Goal: Task Accomplishment & Management: Manage account settings

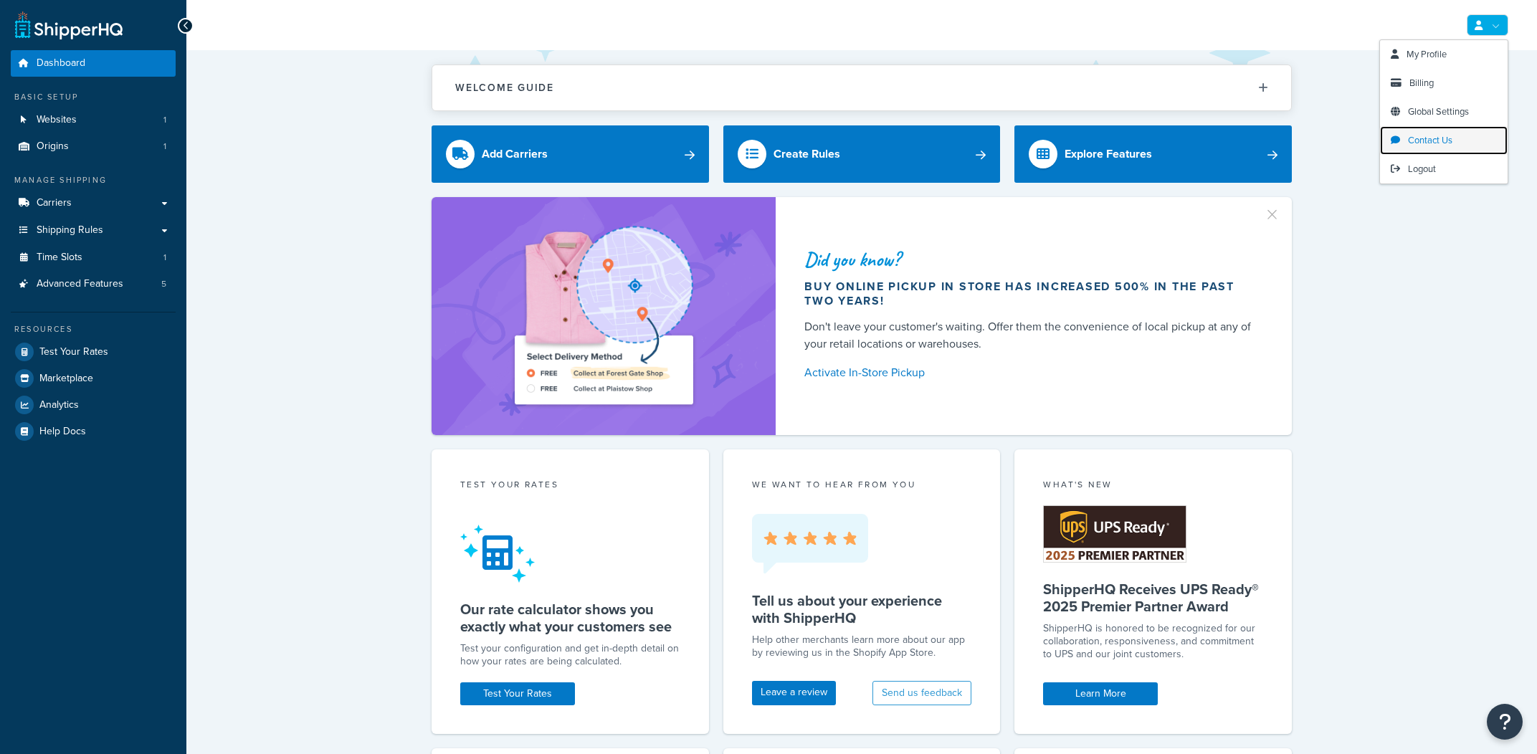
click at [1447, 153] on link "Contact Us" at bounding box center [1444, 140] width 128 height 29
click at [1454, 176] on link "Logout" at bounding box center [1444, 169] width 128 height 29
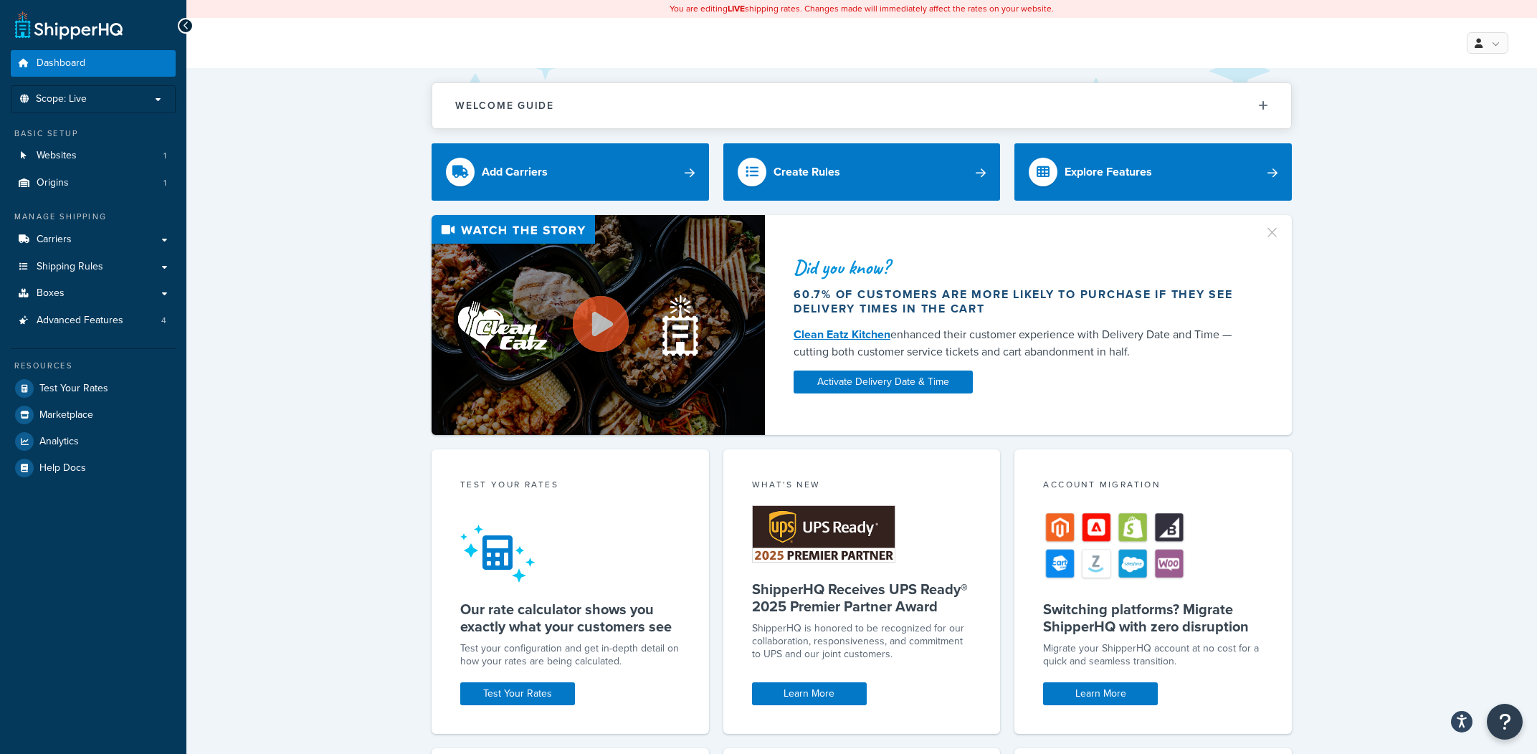
drag, startPoint x: 805, startPoint y: 47, endPoint x: 469, endPoint y: 82, distance: 338.2
click at [797, 47] on div "My Profile Billing Global Settings Contact Us Logout" at bounding box center [861, 43] width 1351 height 50
click at [55, 114] on ul "Dashboard Scope: Live Basic Setup Websites 1 Origins 1 Manage Shipping Carriers…" at bounding box center [93, 265] width 165 height 431
click at [78, 105] on span "Scope: Live" at bounding box center [61, 99] width 51 height 12
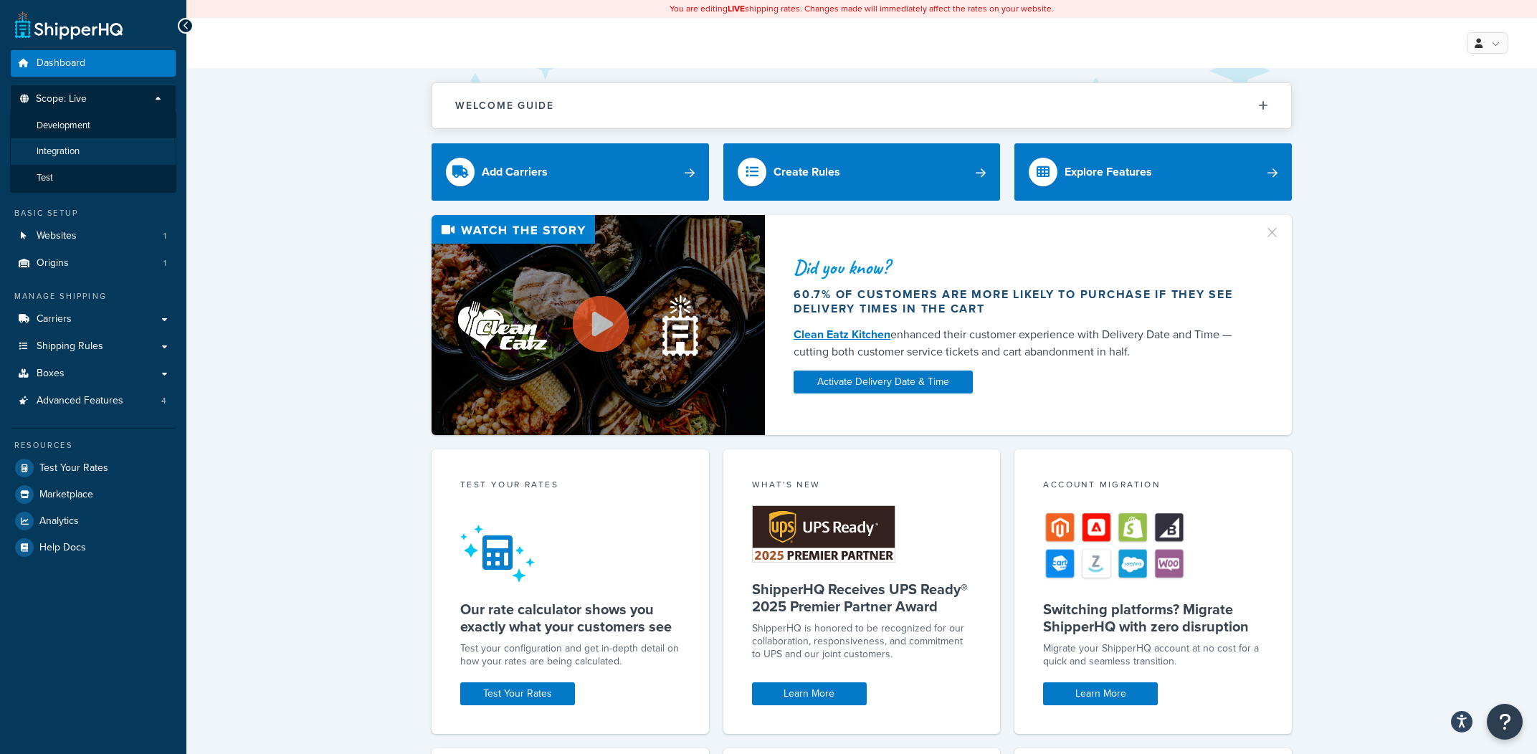
drag, startPoint x: 283, startPoint y: 87, endPoint x: 162, endPoint y: 158, distance: 139.5
click at [283, 87] on div "Welcome Guide Recommendations ShipperHQ: An Overview Carrier Setup Shipping Rul…" at bounding box center [861, 581] width 1351 height 1027
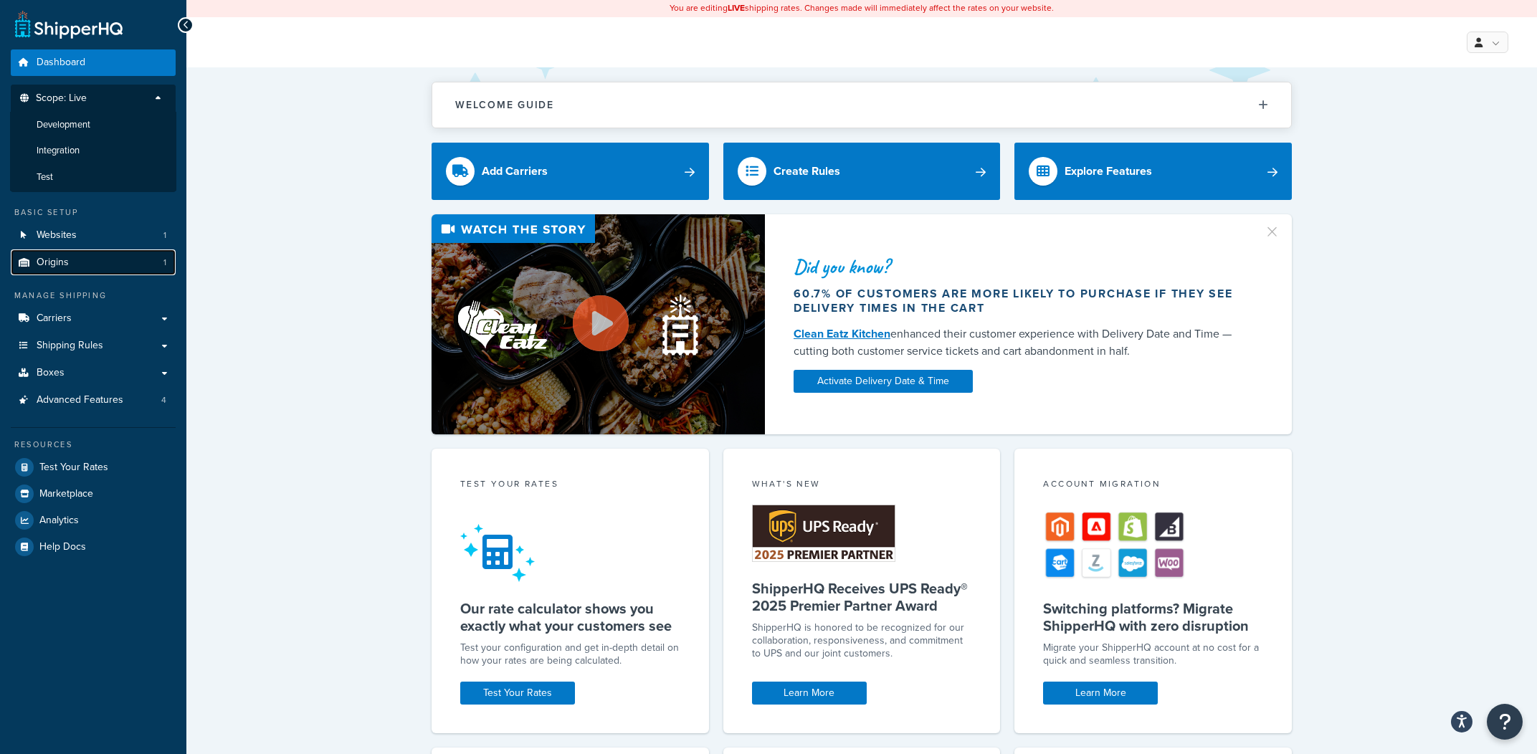
click at [123, 263] on link "Origins 1" at bounding box center [93, 263] width 165 height 27
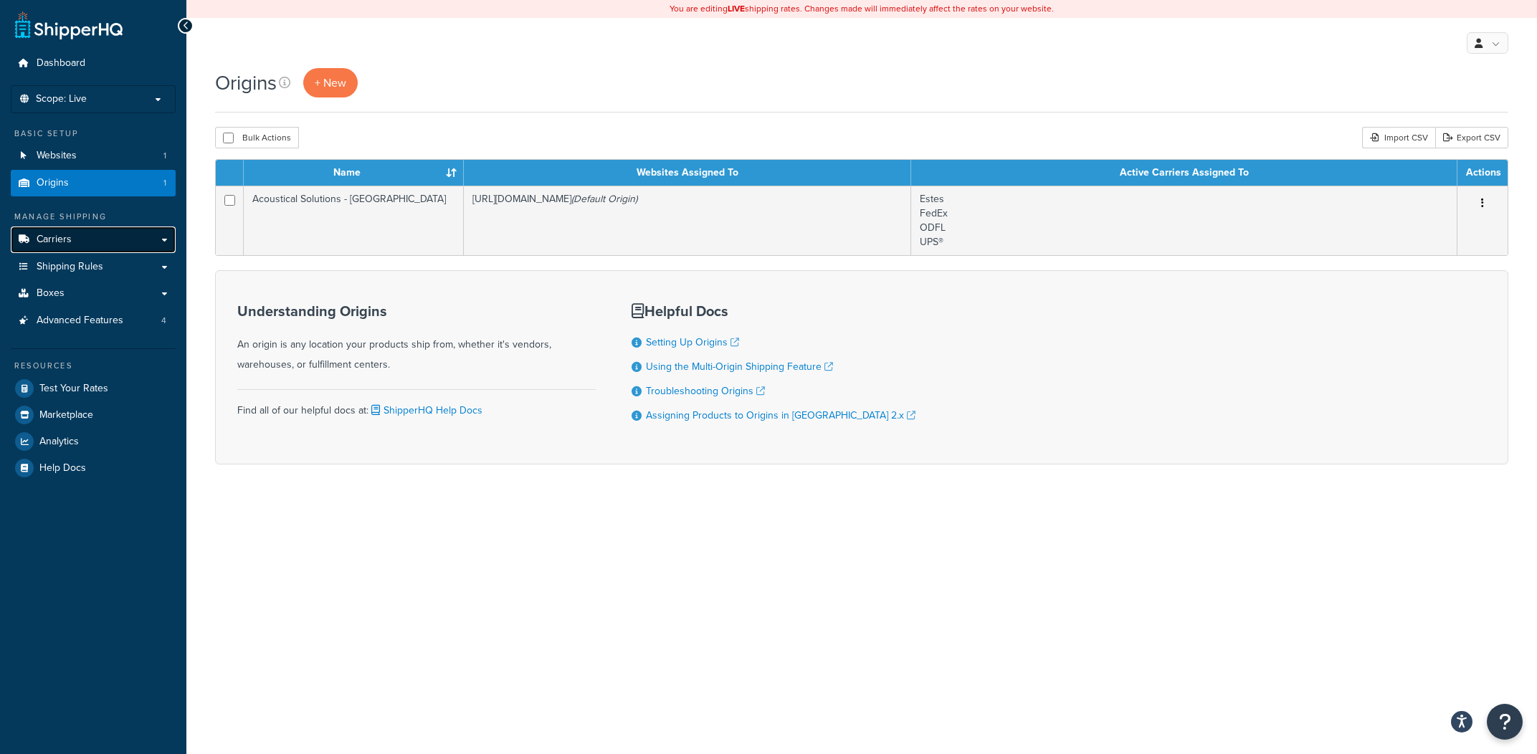
click at [131, 232] on link "Carriers" at bounding box center [93, 240] width 165 height 27
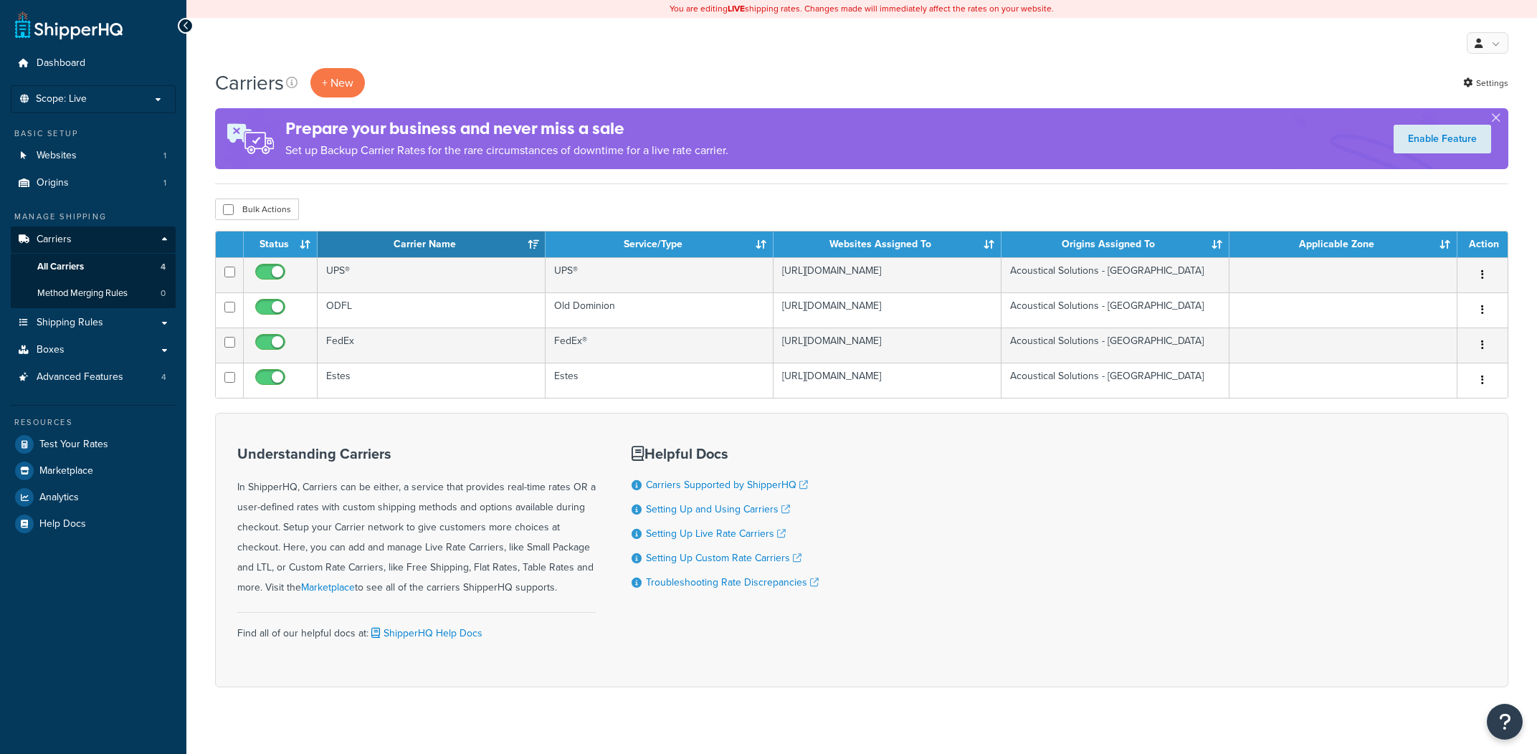
click at [125, 115] on ul "Dashboard Scope: Live Development Integration Test Basic Setup Websites 1 Origi…" at bounding box center [93, 293] width 165 height 487
click at [131, 104] on p "Scope: Live" at bounding box center [93, 99] width 152 height 12
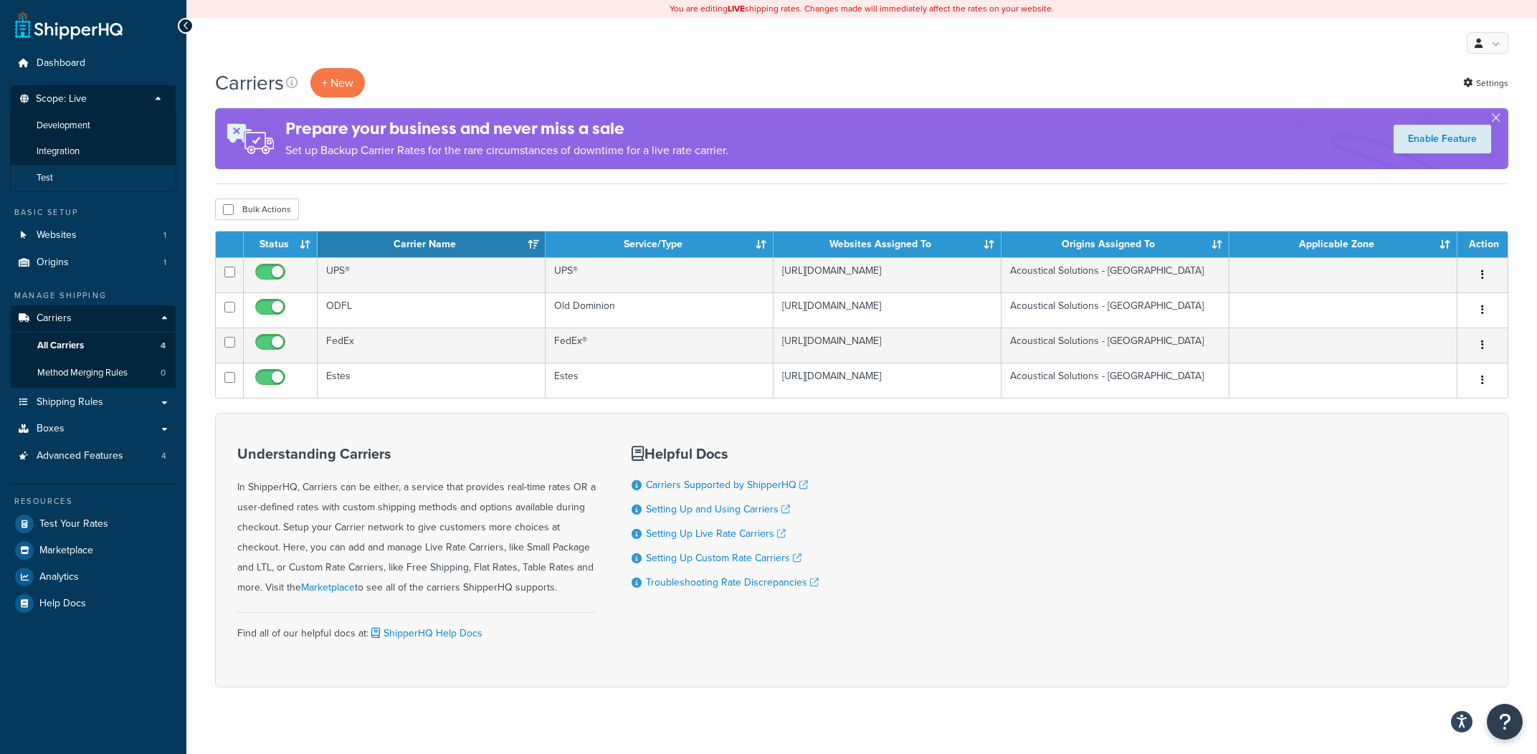
click at [91, 170] on li "Test" at bounding box center [93, 178] width 166 height 27
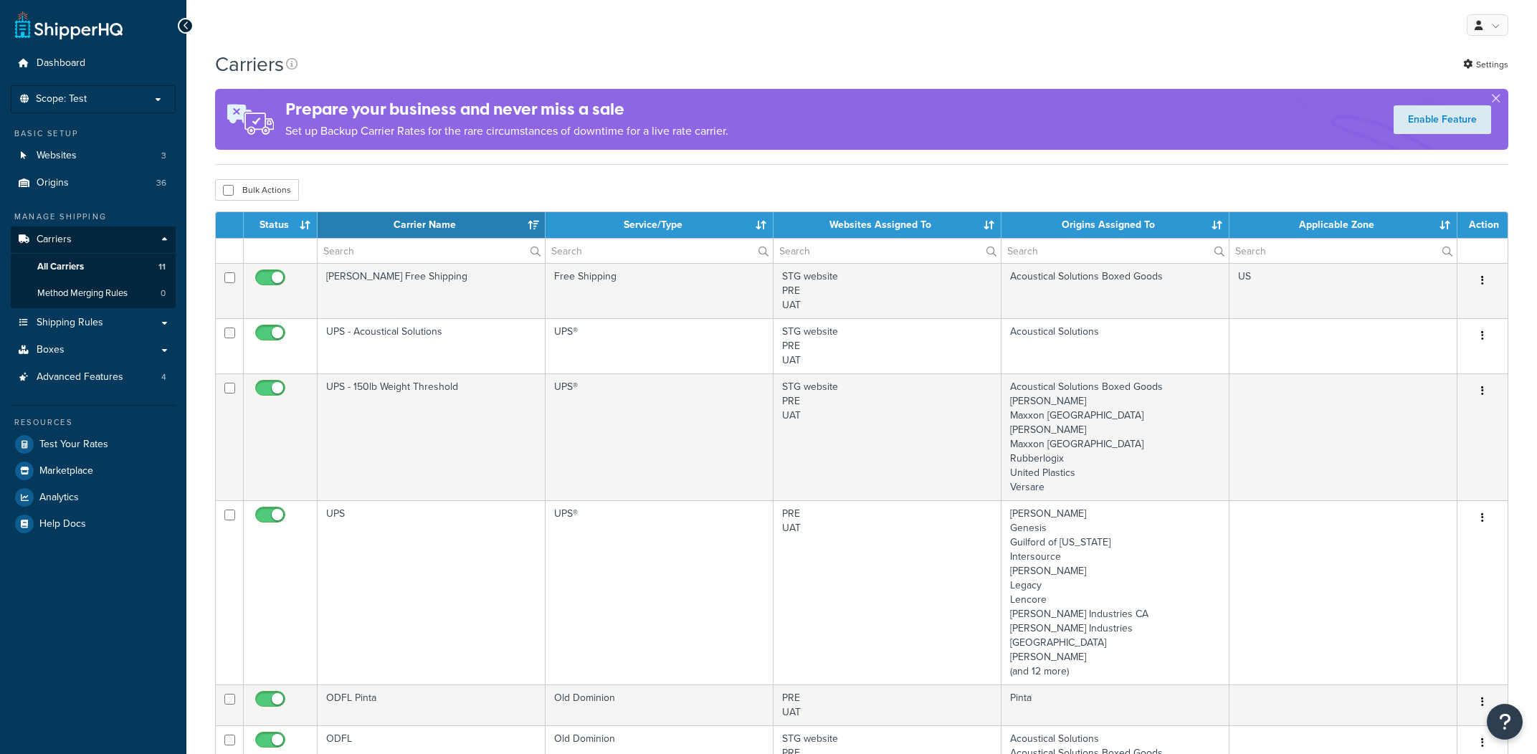
select select "15"
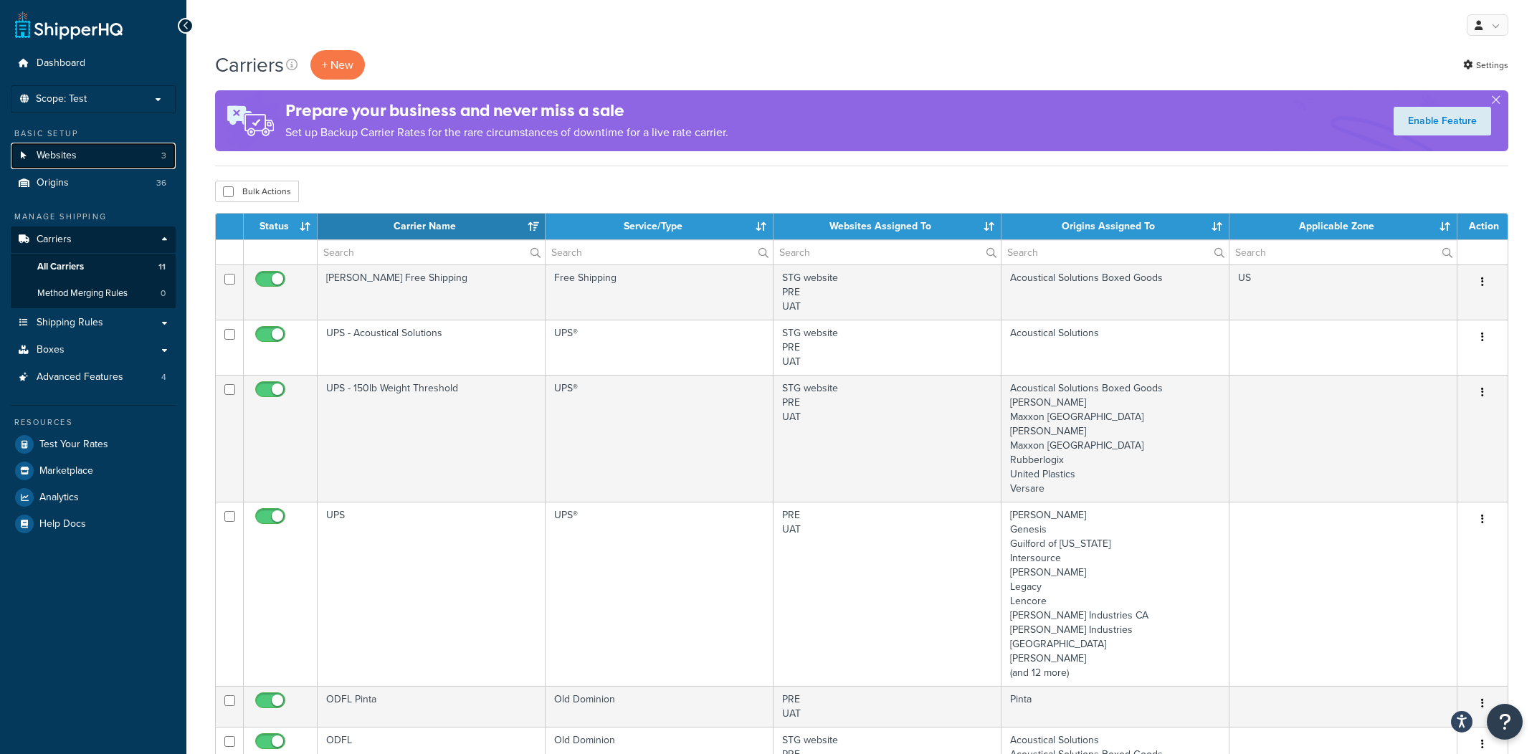
click at [124, 166] on link "Websites 3" at bounding box center [93, 156] width 165 height 27
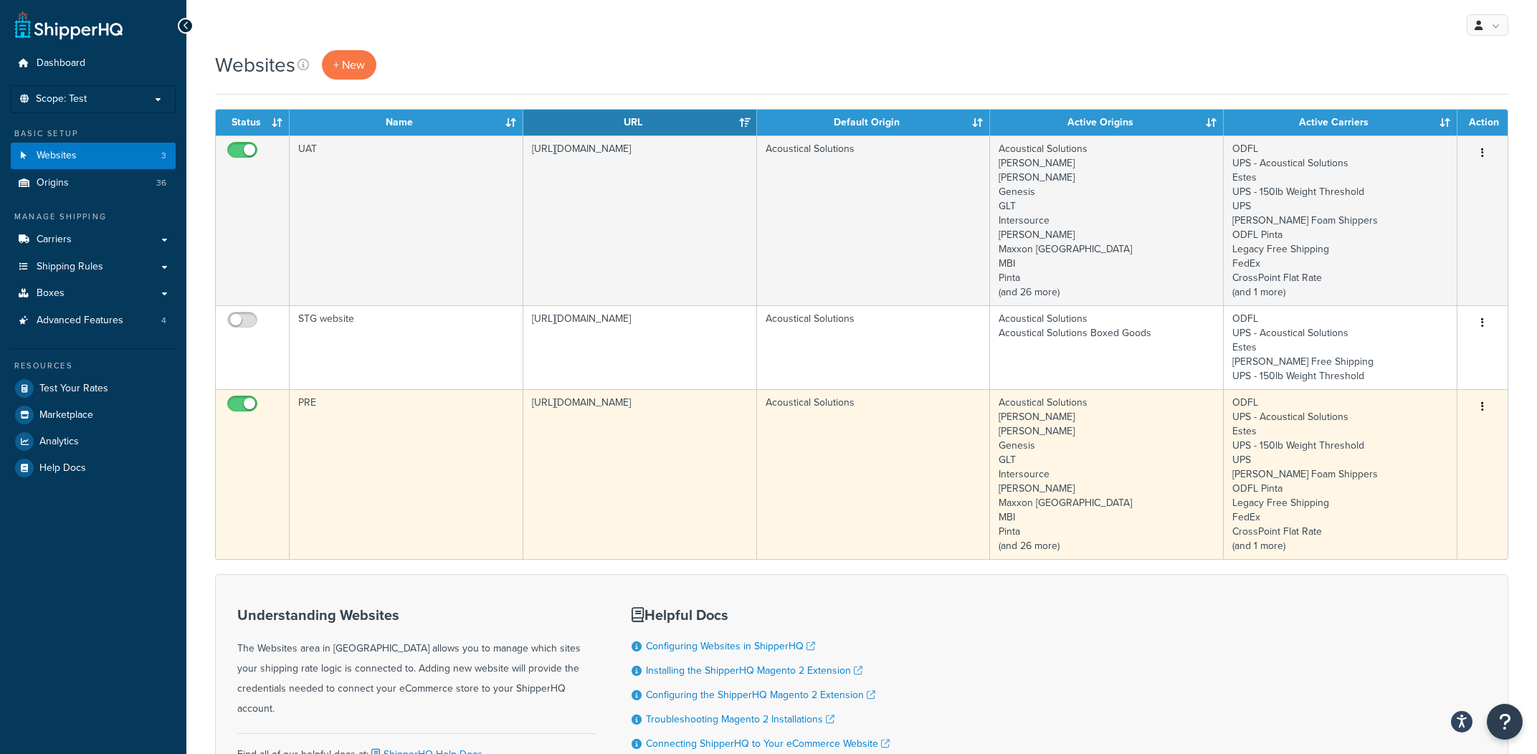
click at [512, 554] on td "PRE" at bounding box center [407, 474] width 234 height 170
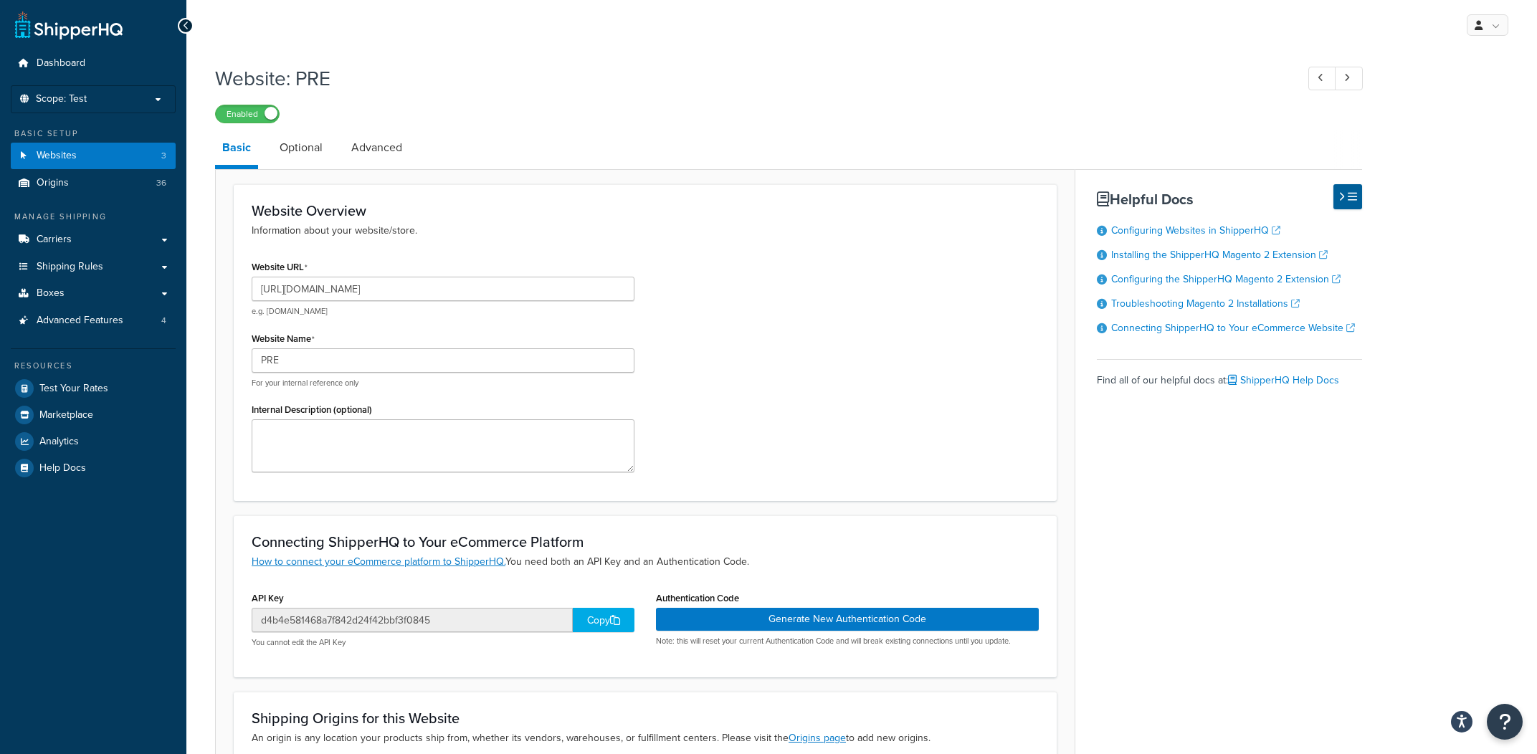
click at [111, 372] on div "Resources Test Your Rates Marketplace Analytics Help Docs" at bounding box center [93, 415] width 165 height 133
click at [108, 378] on link "Test Your Rates" at bounding box center [93, 389] width 165 height 26
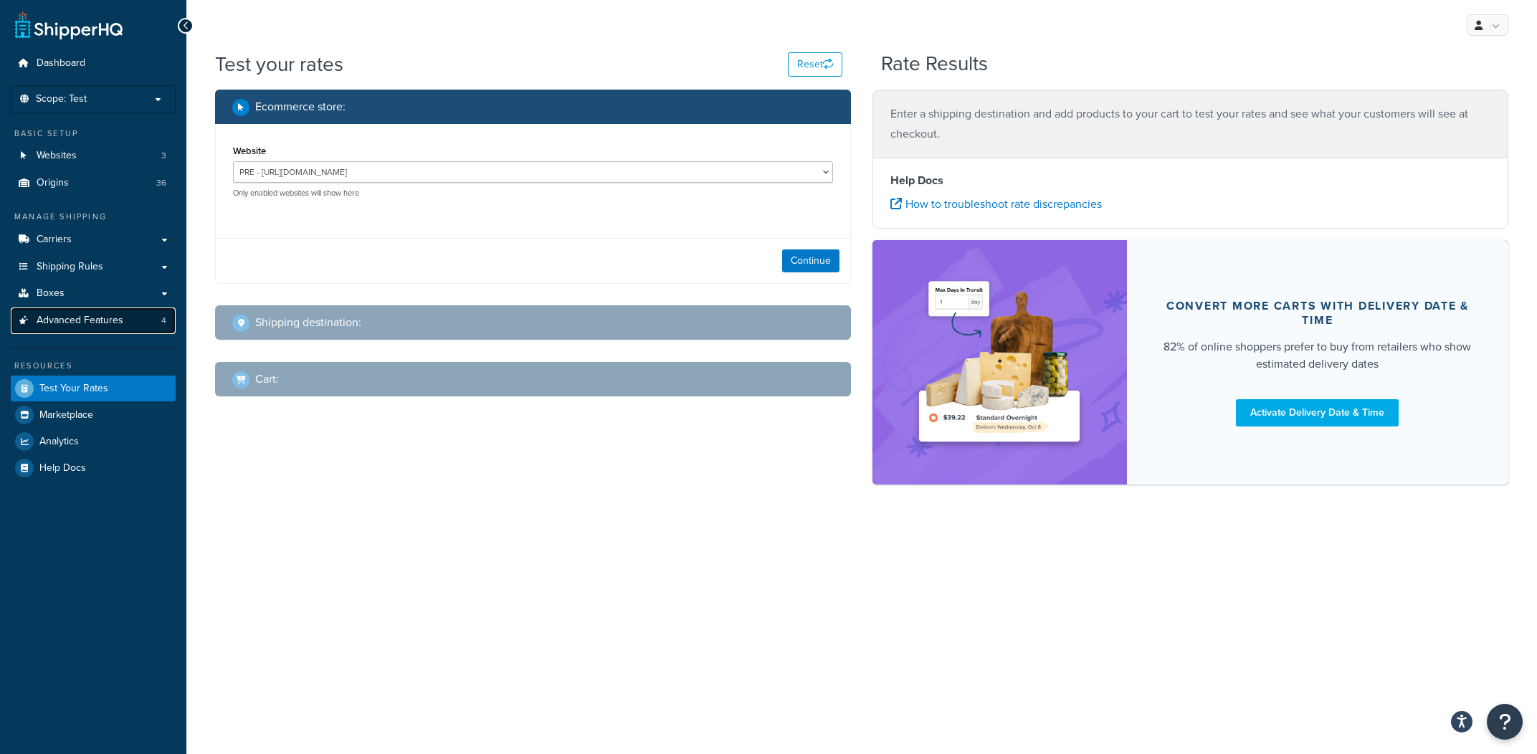
click at [133, 328] on link "Advanced Features 4" at bounding box center [93, 321] width 165 height 27
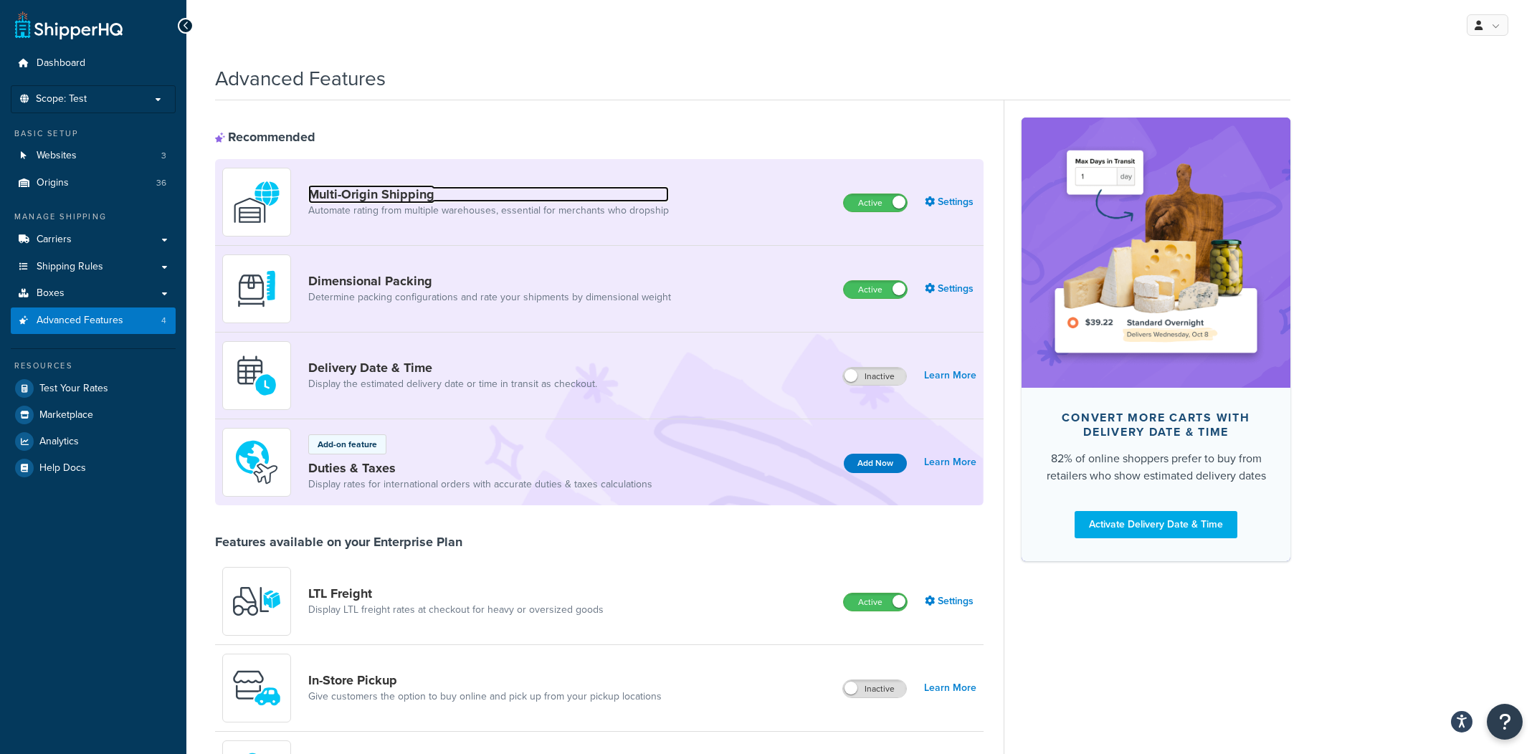
click at [386, 199] on link "Multi-Origin Shipping" at bounding box center [488, 194] width 361 height 16
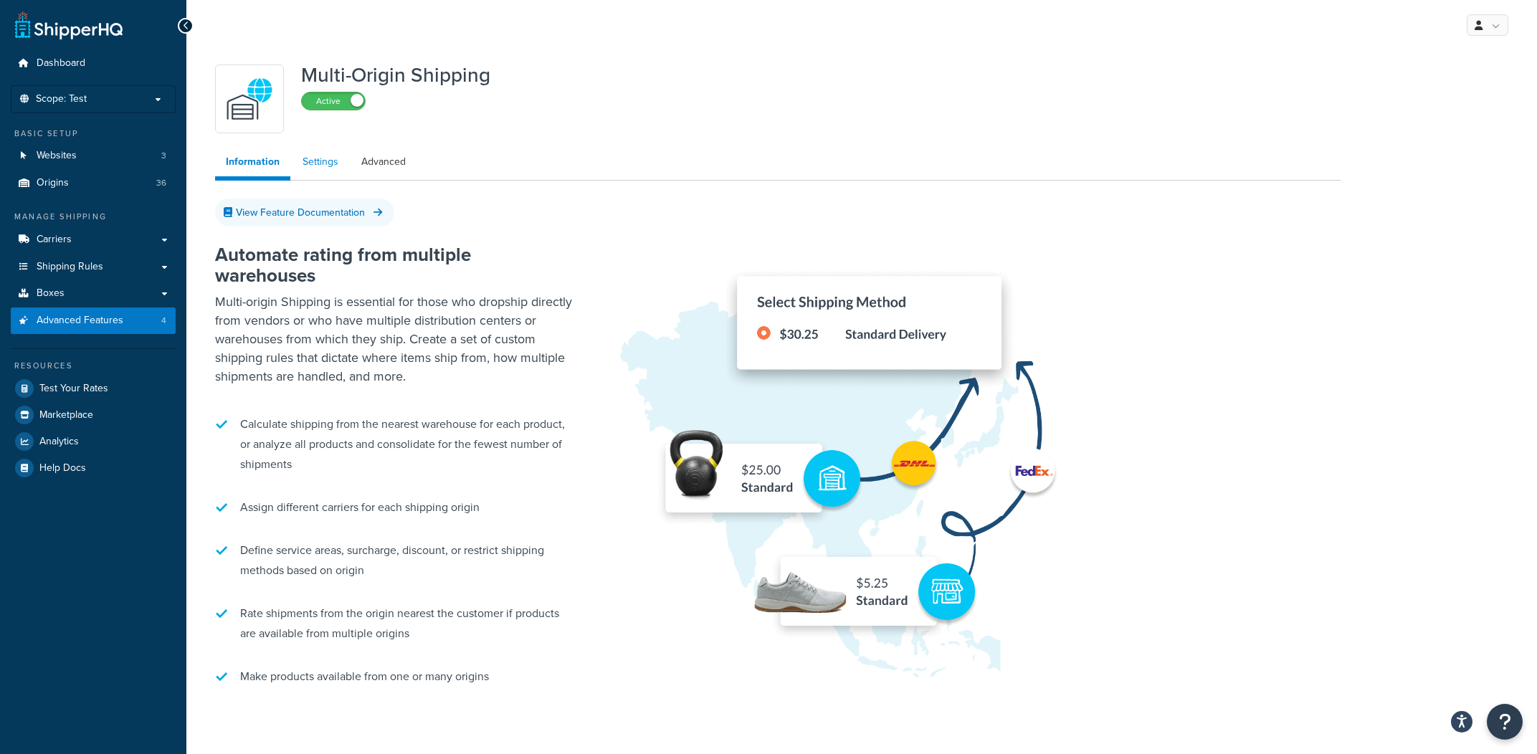
click at [324, 162] on link "Settings" at bounding box center [320, 162] width 57 height 29
select select "false"
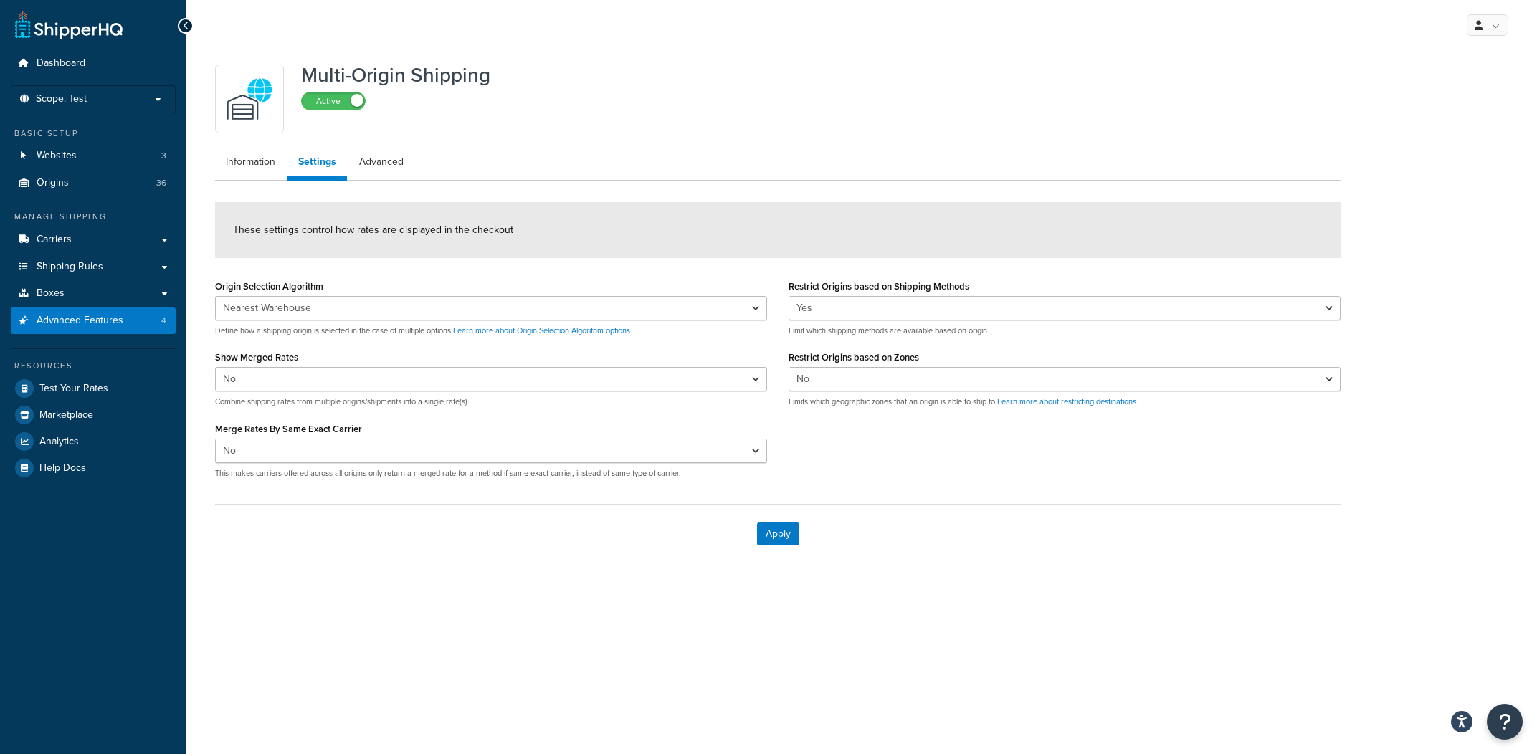
click at [418, 161] on ul "Information Settings Advanced" at bounding box center [778, 164] width 1126 height 33
click at [404, 164] on link "Advanced" at bounding box center [382, 162] width 66 height 29
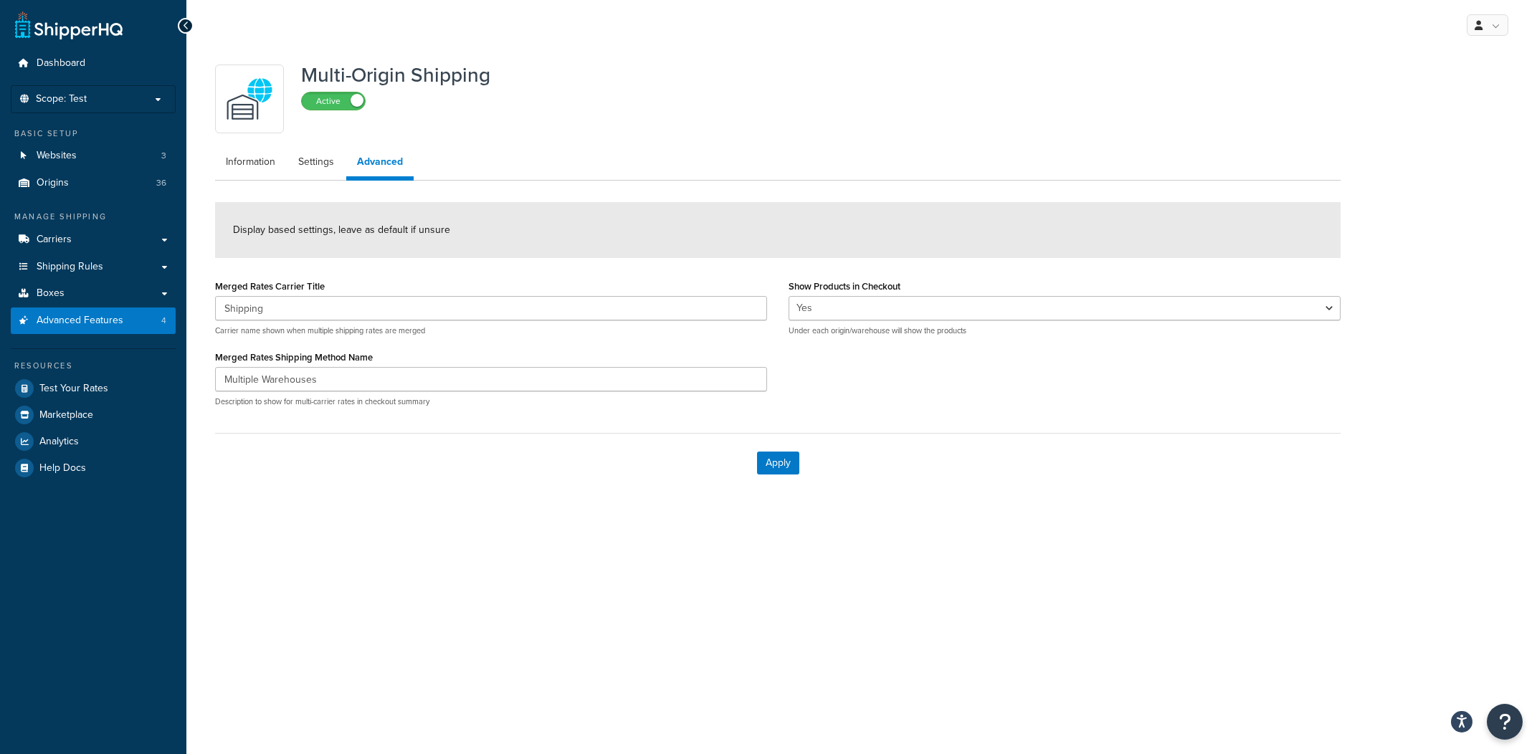
click at [341, 177] on ul "Information Settings Advanced" at bounding box center [778, 164] width 1126 height 33
click at [311, 178] on ul "Information Settings Advanced" at bounding box center [778, 164] width 1126 height 33
click at [326, 178] on ul "Information Settings Advanced" at bounding box center [778, 164] width 1126 height 33
click at [332, 172] on link "Settings" at bounding box center [316, 162] width 57 height 29
select select "false"
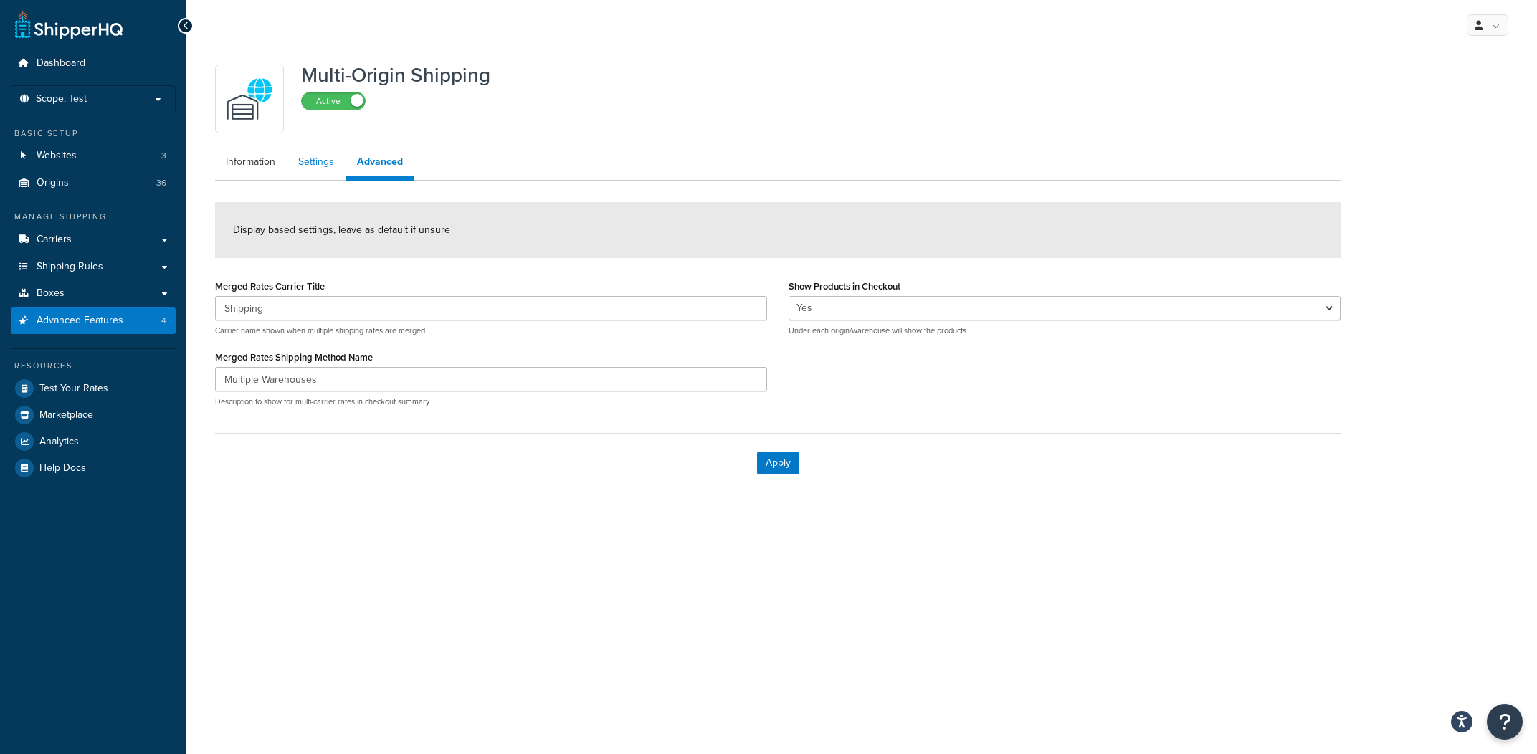
select select "false"
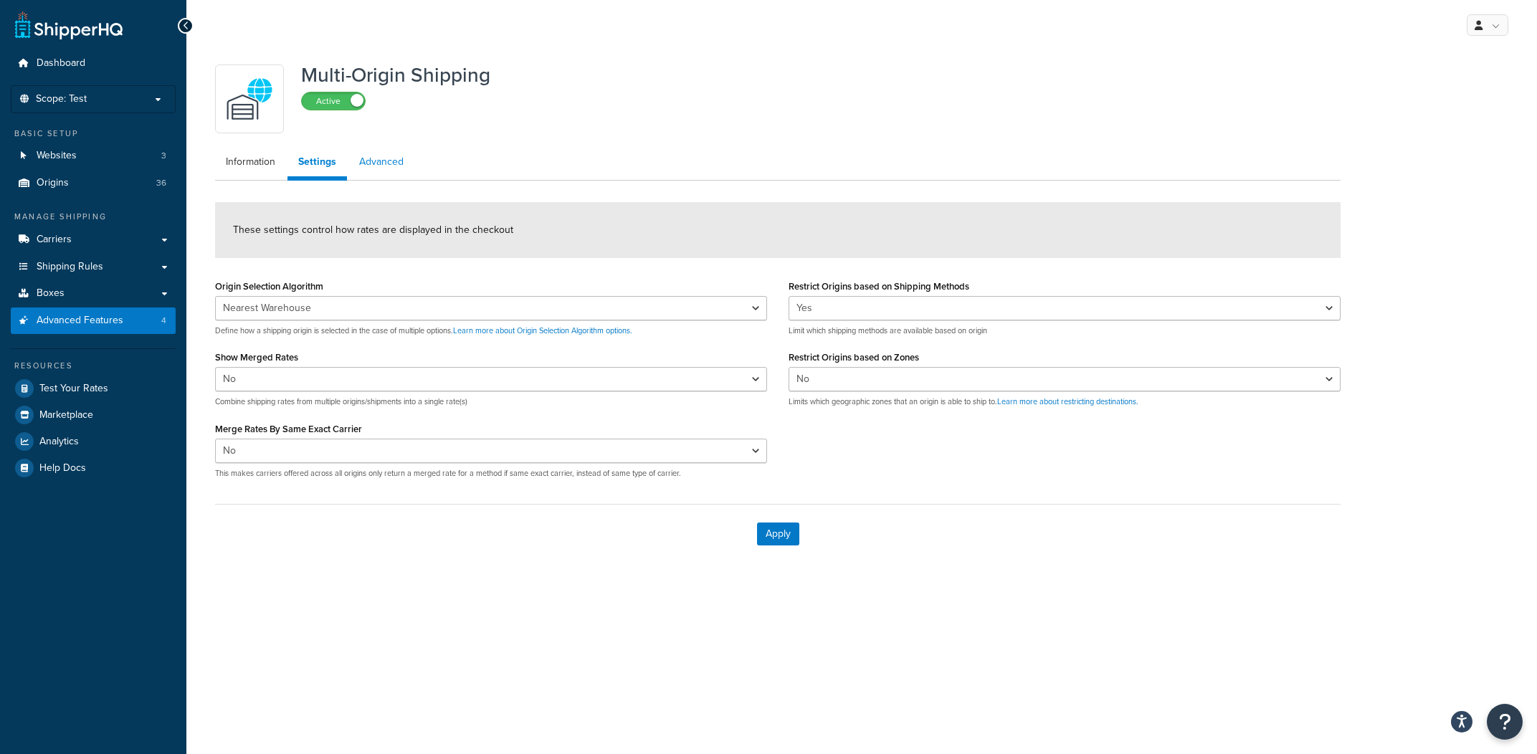
click at [372, 153] on link "Advanced" at bounding box center [382, 162] width 66 height 29
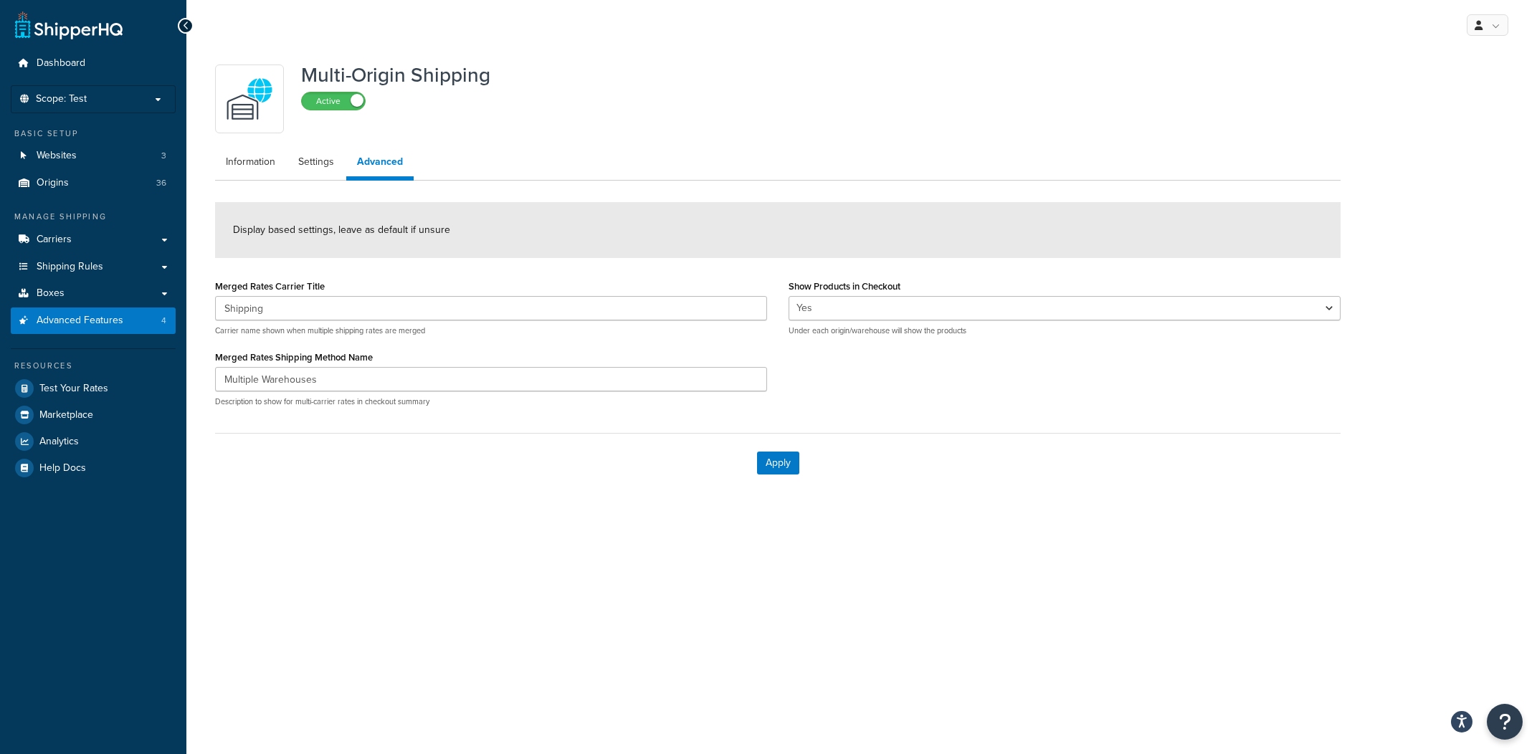
click at [1137, 126] on div "Multi-Origin Shipping Active" at bounding box center [778, 99] width 1126 height 69
click at [166, 146] on link "Websites 3" at bounding box center [93, 156] width 165 height 27
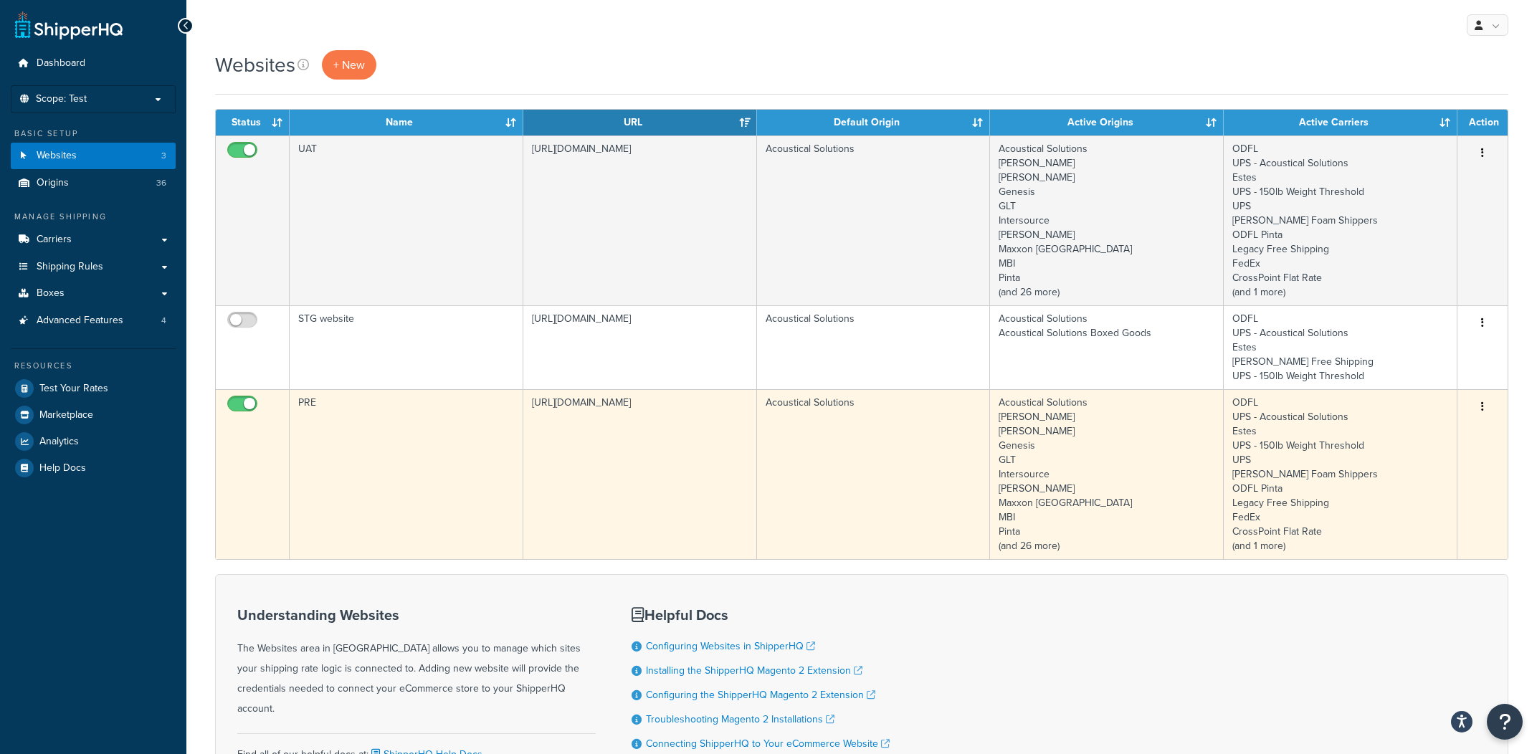
click at [592, 491] on td "https://acousticalsolutions.p.tomandco.uk/" at bounding box center [640, 474] width 234 height 170
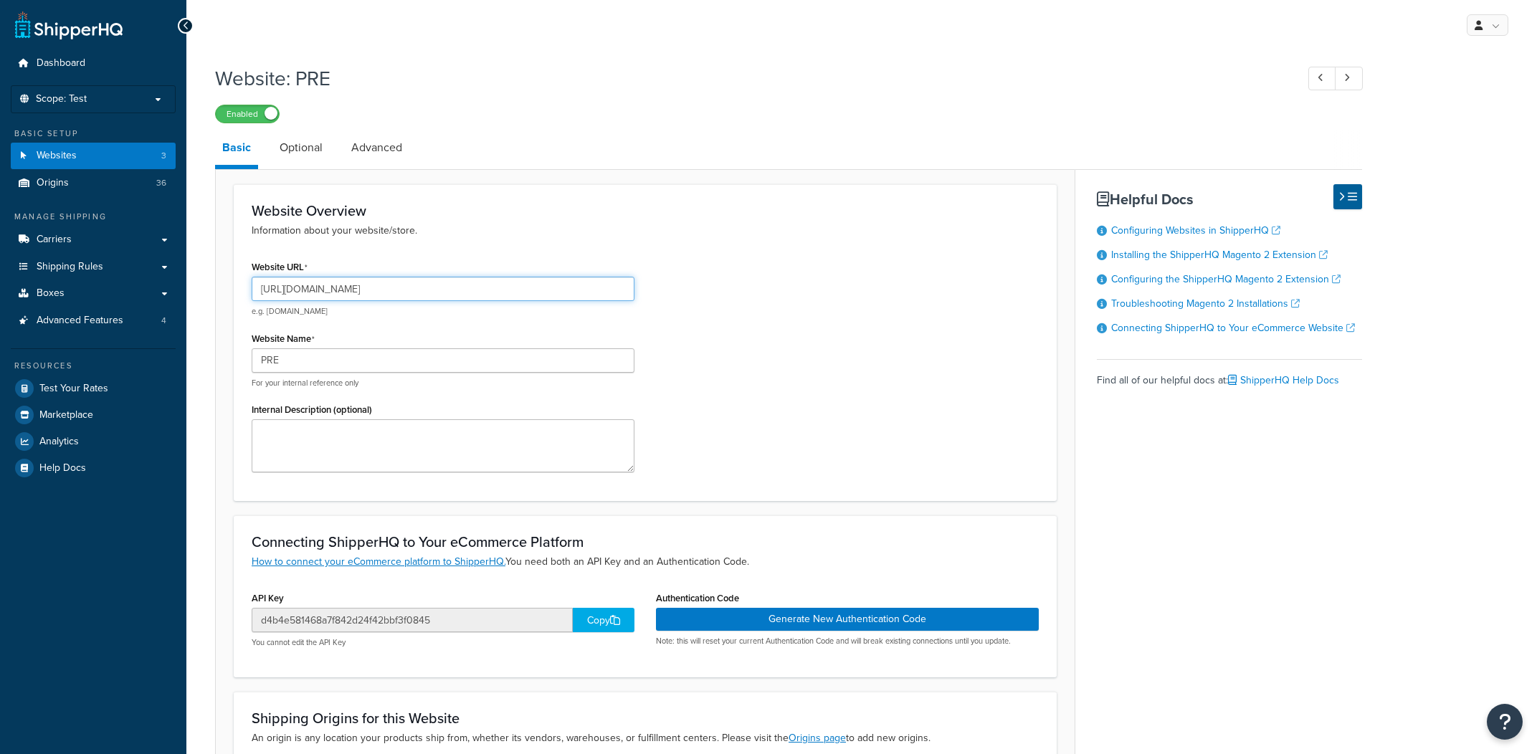
click at [505, 287] on input "https://acousticalsolutions.p.tomandco.uk/" at bounding box center [443, 289] width 383 height 24
click at [952, 180] on div "Website Overview Information about your website/store. Website URL https://acou…" at bounding box center [645, 607] width 861 height 876
click at [105, 229] on link "Carriers" at bounding box center [93, 240] width 165 height 27
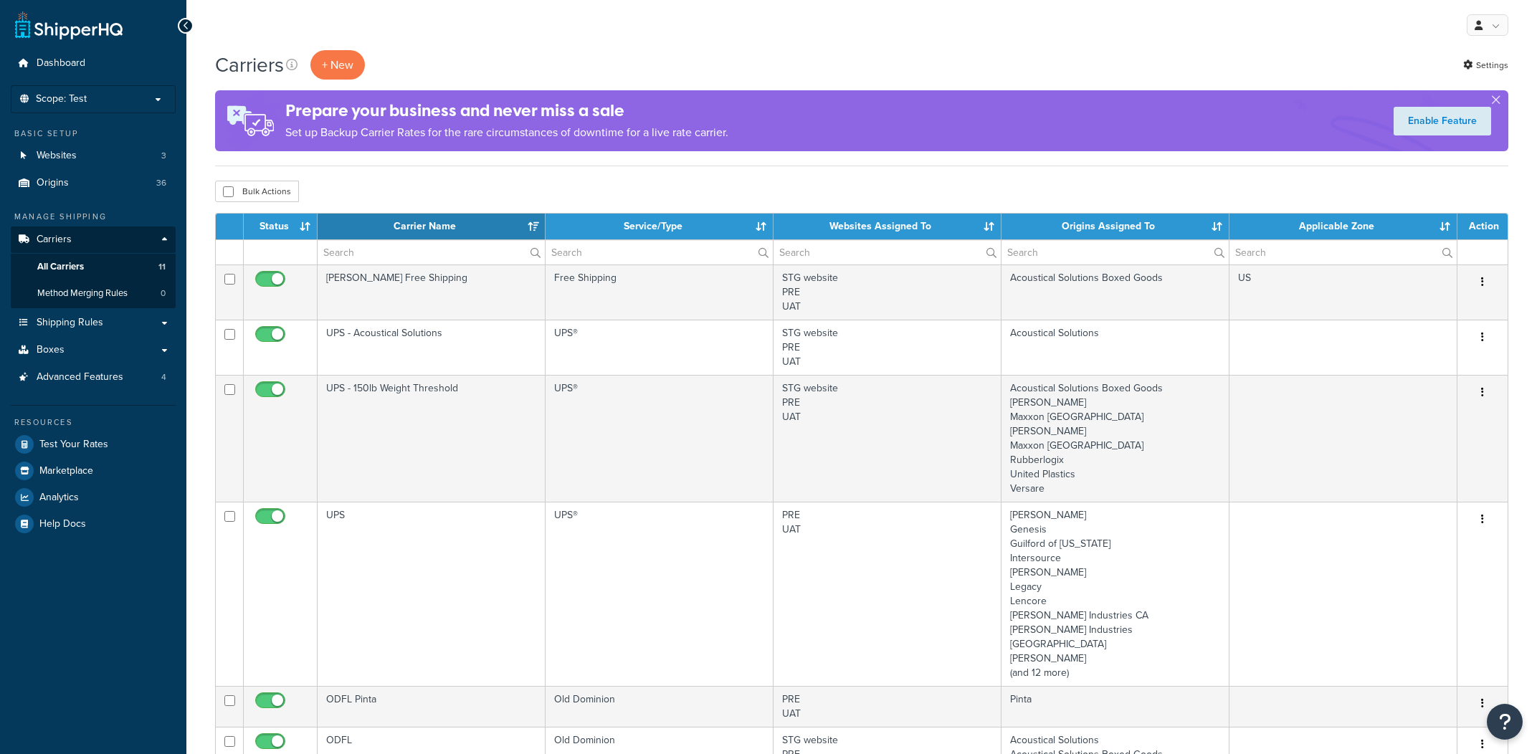
select select "15"
click at [93, 194] on link "Origins 36" at bounding box center [93, 183] width 165 height 27
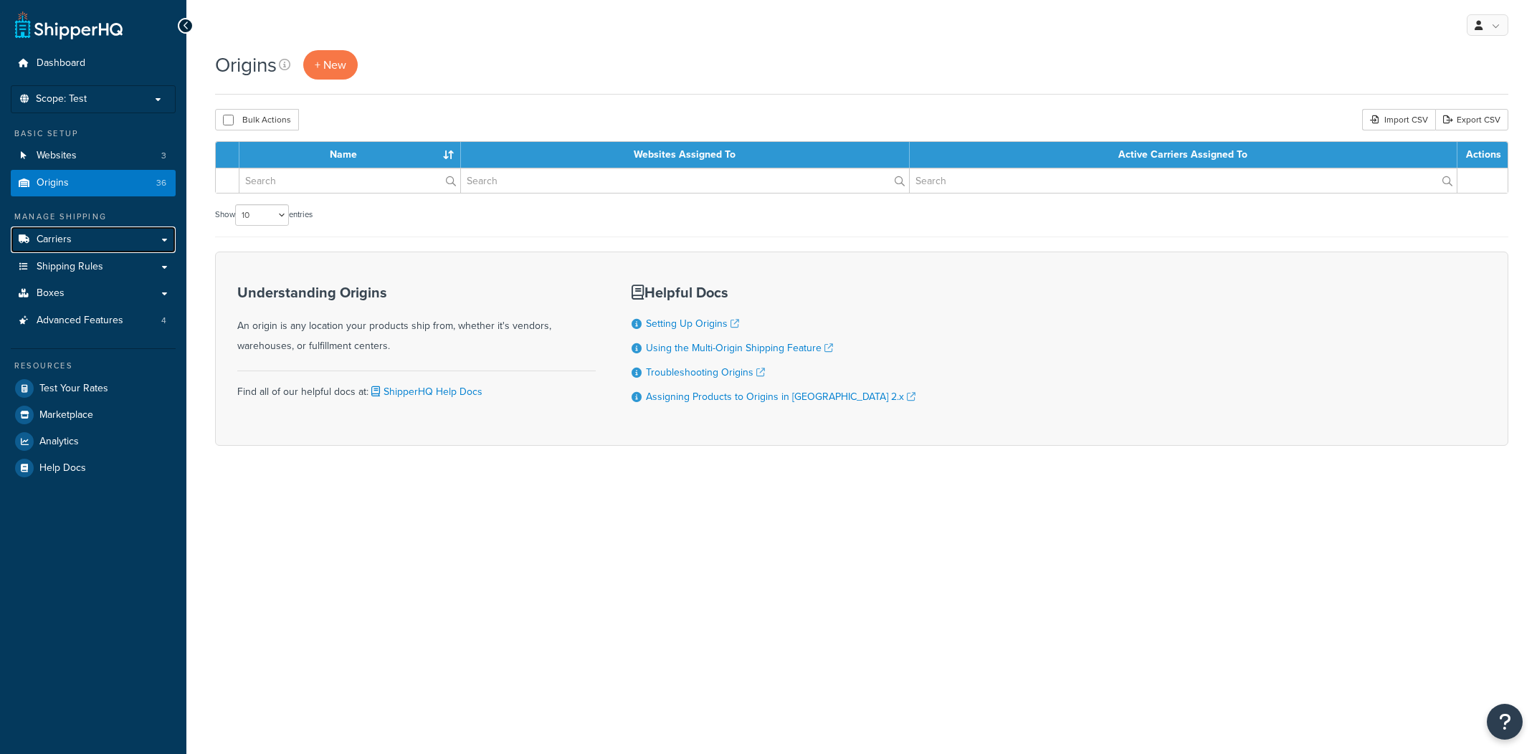
click at [101, 247] on link "Carriers" at bounding box center [93, 240] width 165 height 27
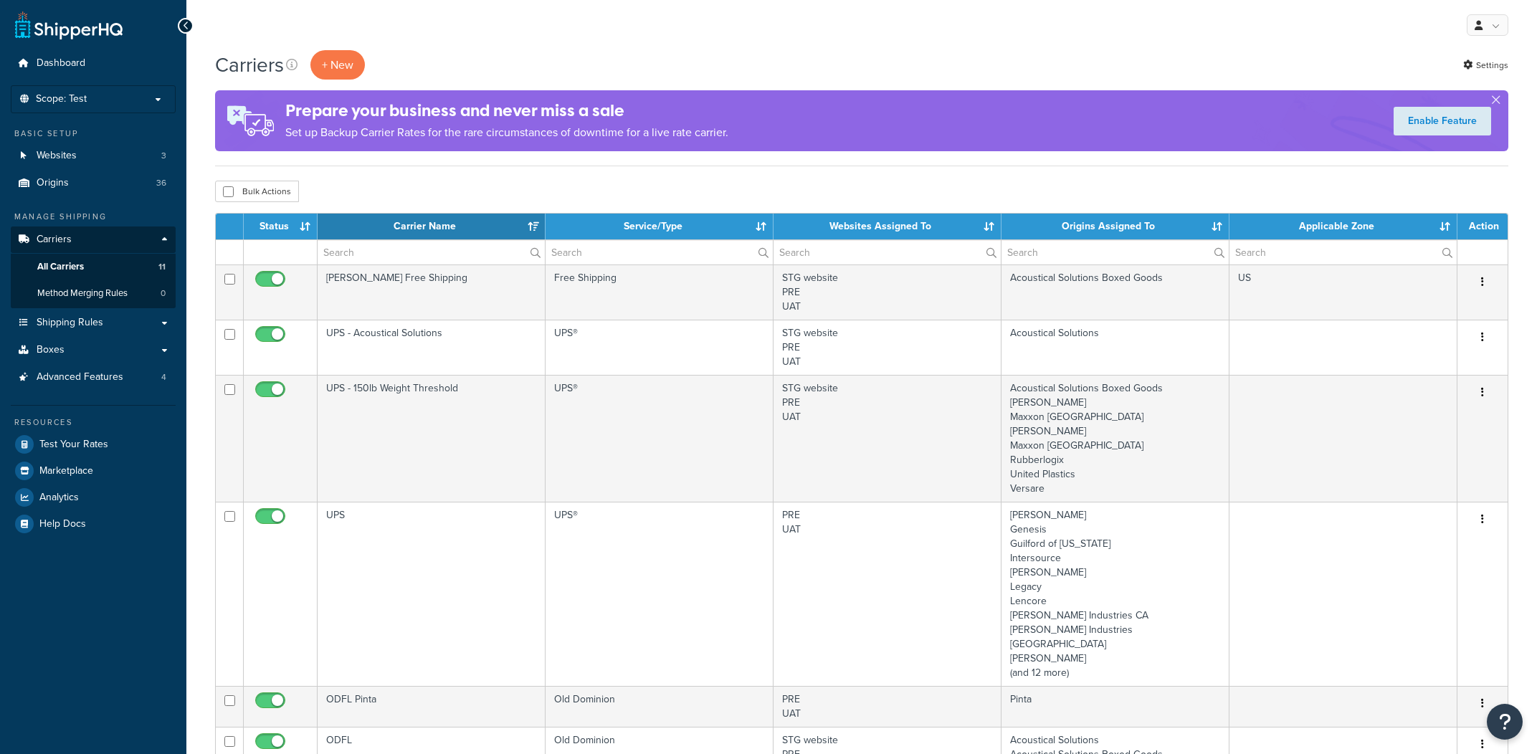
select select "15"
click at [109, 293] on span "Method Merging Rules" at bounding box center [82, 294] width 90 height 12
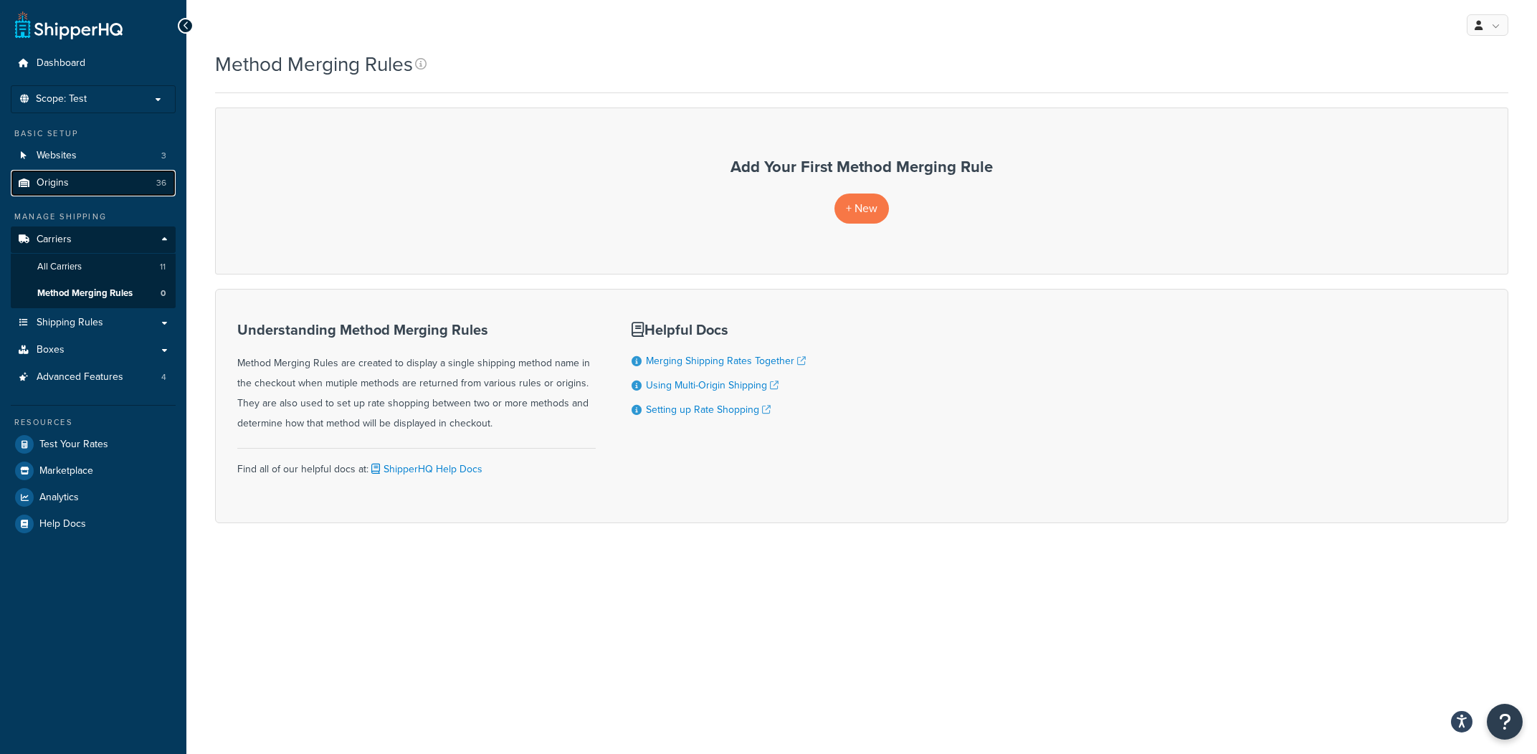
click at [108, 184] on link "Origins 36" at bounding box center [93, 183] width 165 height 27
click at [133, 161] on link "Websites 3" at bounding box center [93, 156] width 165 height 27
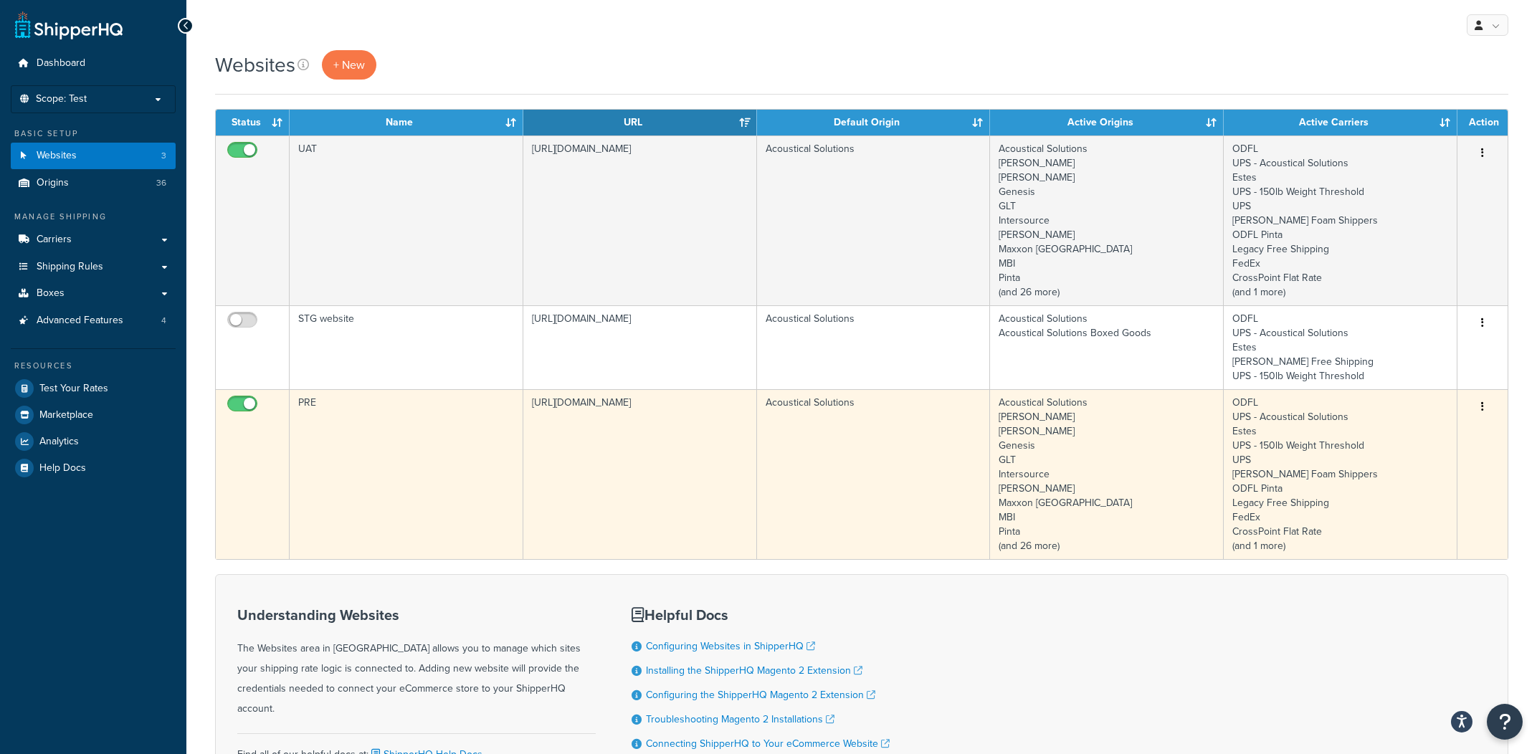
click at [528, 451] on td "[URL][DOMAIN_NAME]" at bounding box center [640, 474] width 234 height 170
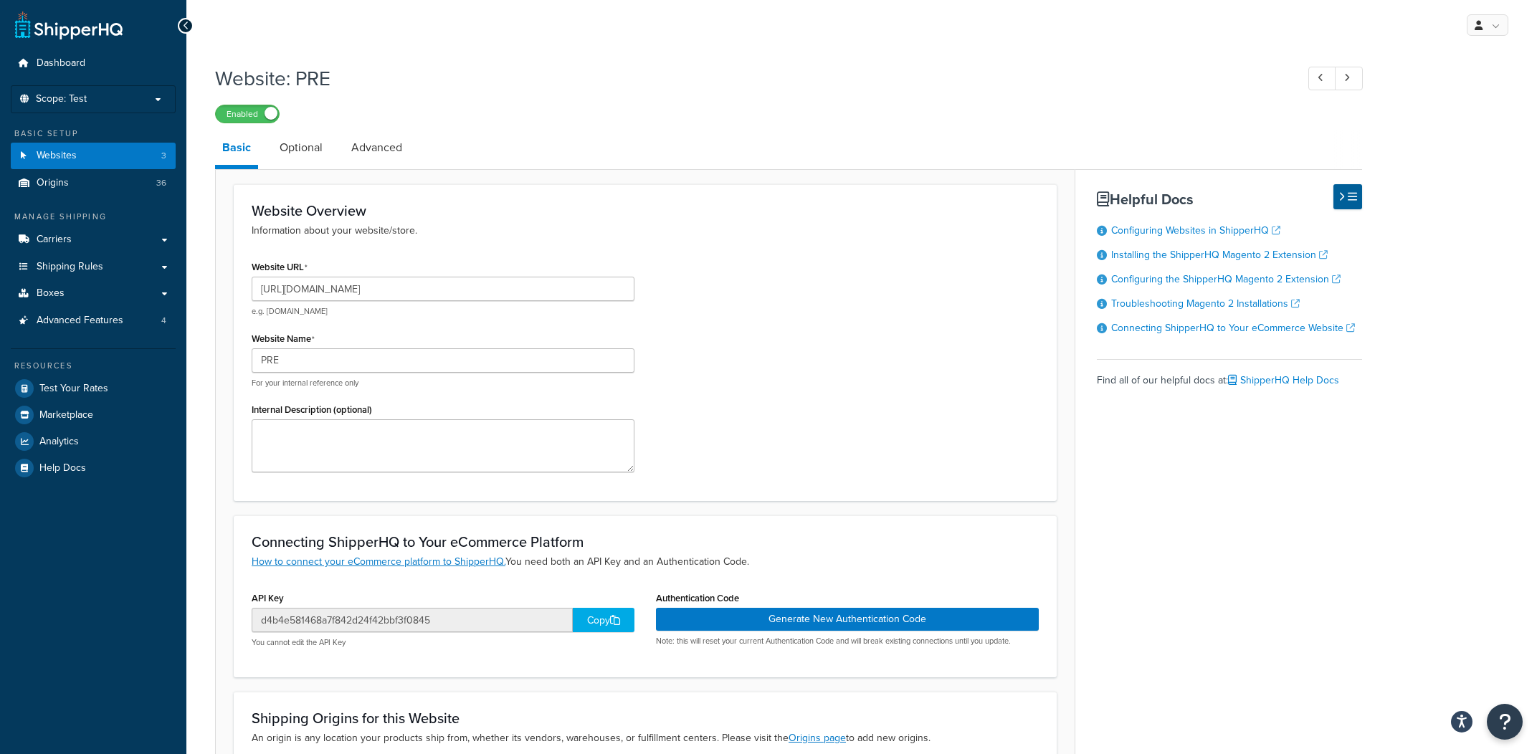
click at [610, 627] on div "Copy" at bounding box center [604, 620] width 62 height 24
click at [107, 238] on link "Carriers" at bounding box center [93, 240] width 165 height 27
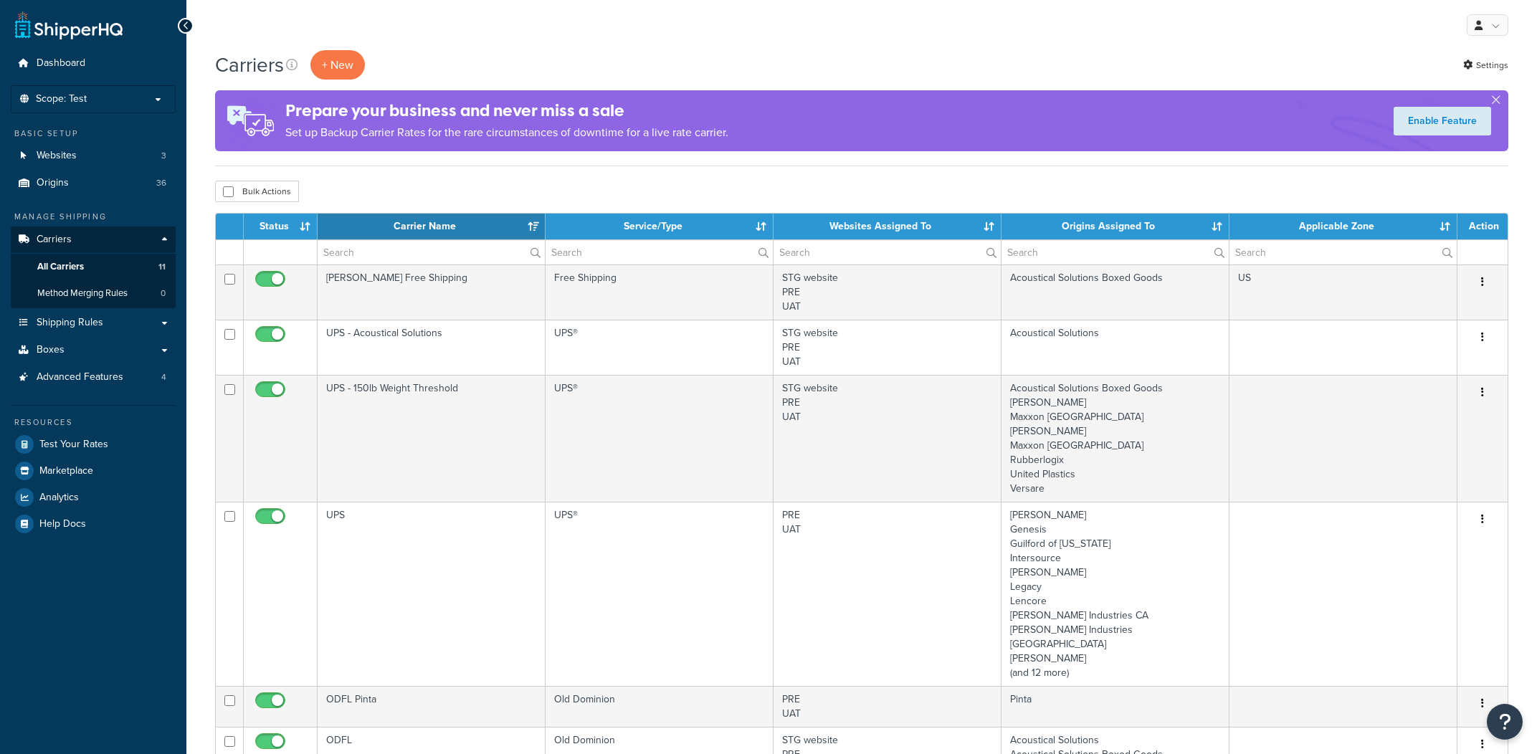
select select "15"
click at [1098, 183] on div "Bulk Actions Duplicate Delete" at bounding box center [862, 192] width 1294 height 22
